Goal: Task Accomplishment & Management: Manage account settings

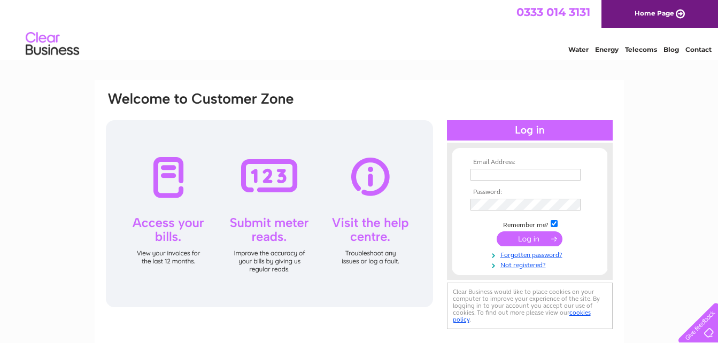
click at [484, 175] on input "text" at bounding box center [525, 175] width 110 height 12
type input "[EMAIL_ADDRESS][DOMAIN_NAME]"
click at [523, 236] on input "submit" at bounding box center [530, 238] width 66 height 15
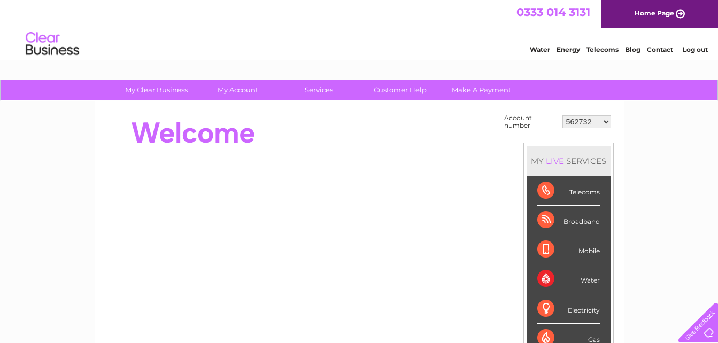
click at [605, 119] on select "562732 30293114" at bounding box center [586, 121] width 49 height 13
select select "30293114"
click at [563, 115] on select "562732 30293114" at bounding box center [586, 121] width 49 height 13
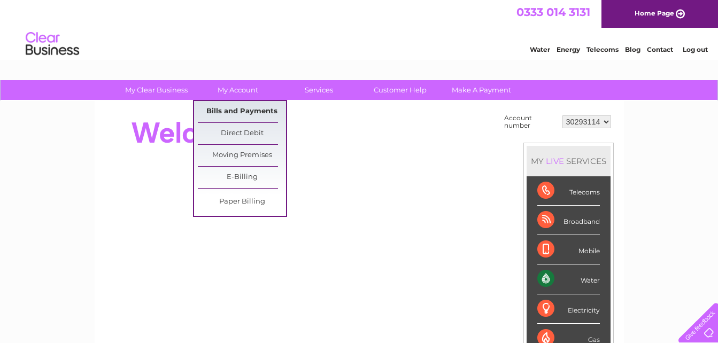
click at [245, 109] on link "Bills and Payments" at bounding box center [242, 111] width 88 height 21
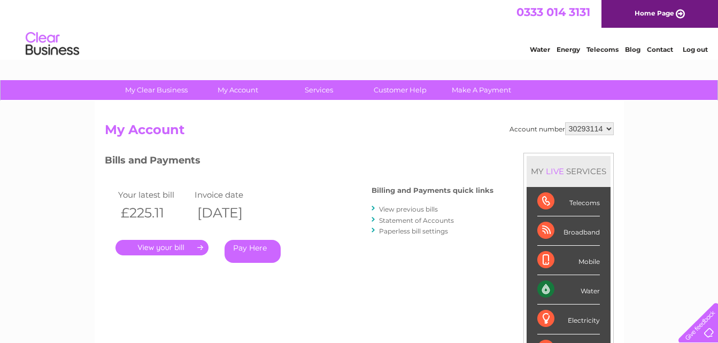
click at [421, 209] on link "View previous bills" at bounding box center [408, 209] width 59 height 8
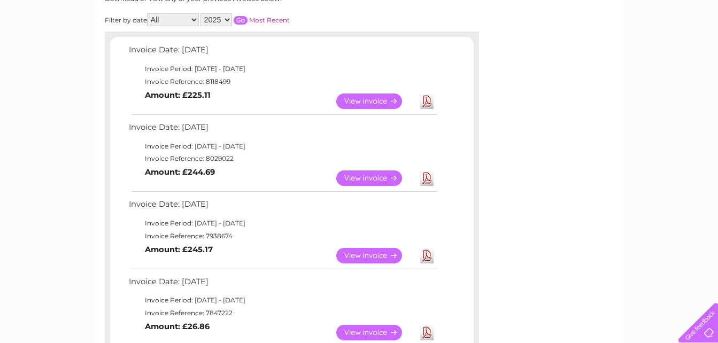
scroll to position [178, 0]
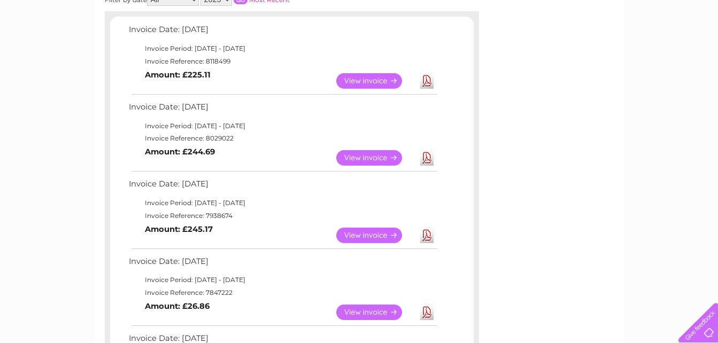
click at [428, 233] on link "Download" at bounding box center [426, 236] width 13 height 16
click at [424, 157] on link "Download" at bounding box center [426, 158] width 13 height 16
click at [425, 83] on link "Download" at bounding box center [426, 81] width 13 height 16
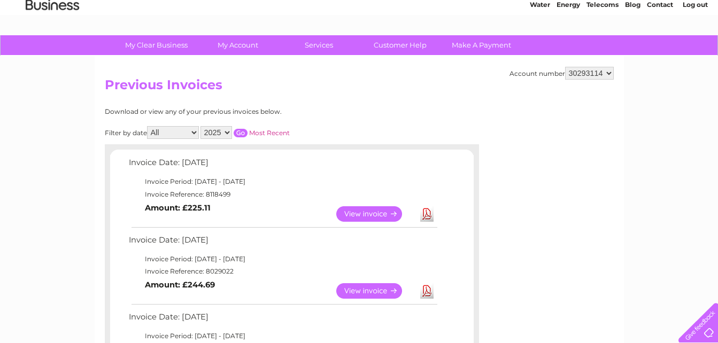
scroll to position [0, 0]
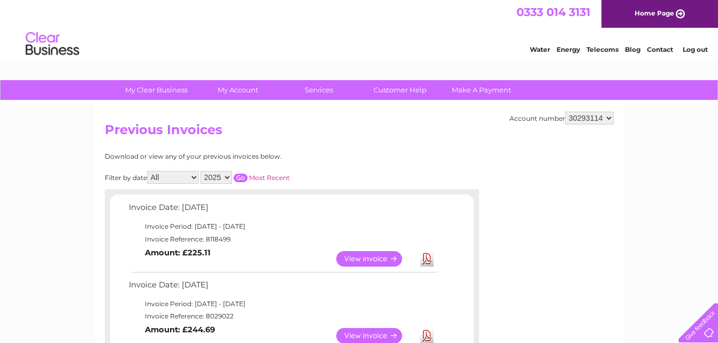
click at [694, 47] on link "Log out" at bounding box center [695, 49] width 25 height 8
